Goal: Transaction & Acquisition: Purchase product/service

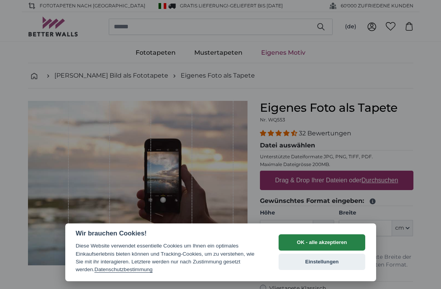
click at [316, 242] on button "OK - alle akzeptieren" at bounding box center [322, 243] width 87 height 16
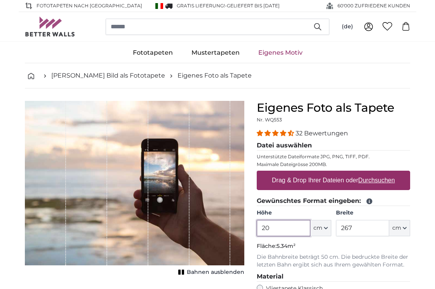
type input "2"
type input "190"
click at [353, 225] on input "267" at bounding box center [362, 228] width 53 height 16
type input "2"
type input "190"
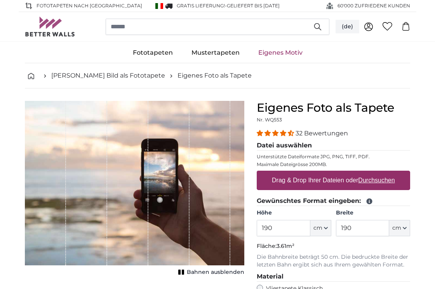
click at [349, 28] on button "(de)" at bounding box center [348, 27] width 24 height 14
click at [333, 46] on link "Italiano" at bounding box center [348, 46] width 68 height 14
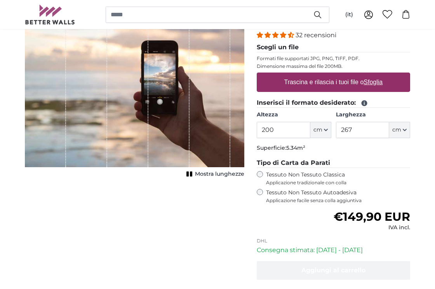
scroll to position [99, 0]
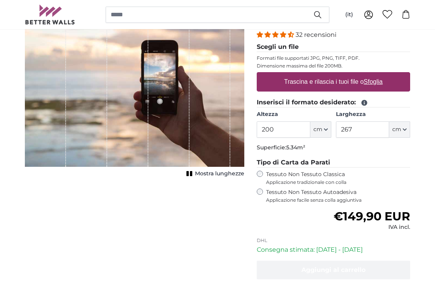
click at [278, 126] on input "200" at bounding box center [283, 130] width 53 height 16
type input "190"
click at [352, 135] on input "267" at bounding box center [362, 130] width 53 height 16
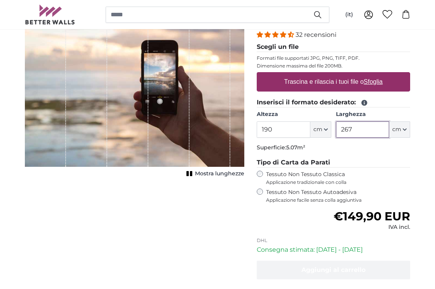
click at [352, 135] on input "267" at bounding box center [362, 130] width 53 height 16
type input "190"
